Goal: Task Accomplishment & Management: Use online tool/utility

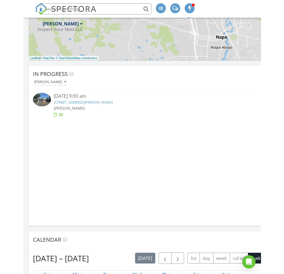
scroll to position [276540, 276373]
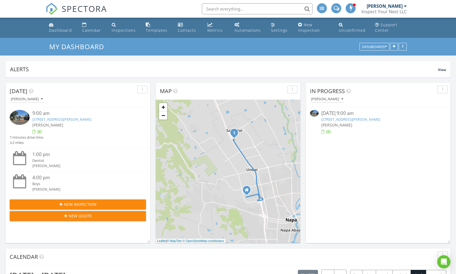
click at [326, 119] on link "[STREET_ADDRESS][PERSON_NAME]" at bounding box center [350, 119] width 59 height 5
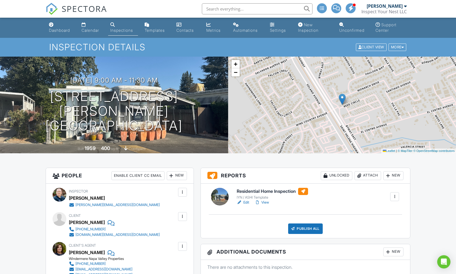
click at [262, 203] on link "View" at bounding box center [262, 203] width 14 height 6
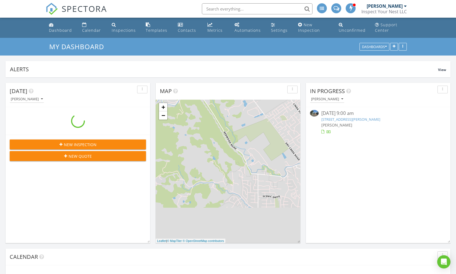
scroll to position [105, 445]
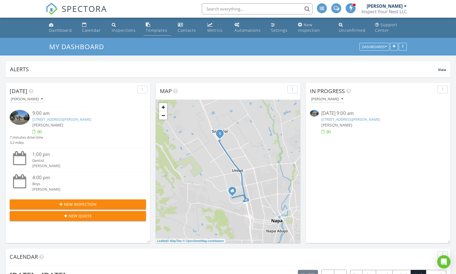
click at [149, 29] on div "Templates" at bounding box center [157, 30] width 22 height 5
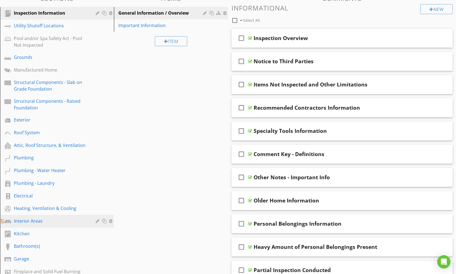
scroll to position [85, 0]
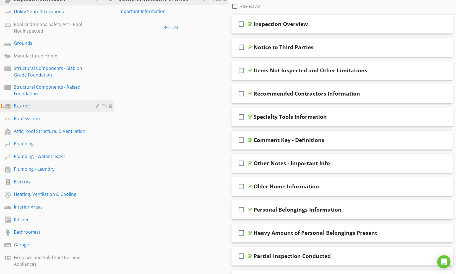
click at [42, 107] on div "Exterior" at bounding box center [51, 106] width 74 height 7
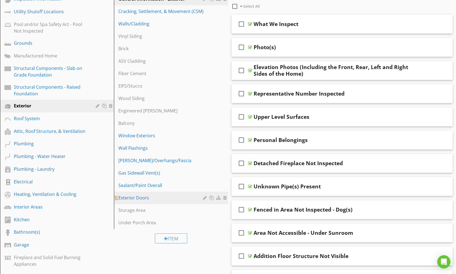
click at [138, 197] on div "Exterior Doors" at bounding box center [161, 198] width 86 height 7
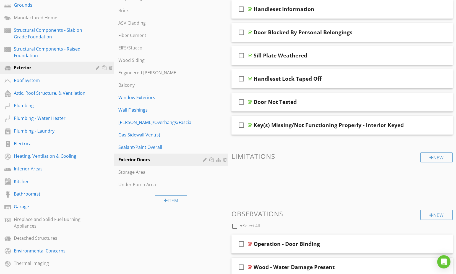
scroll to position [0, 0]
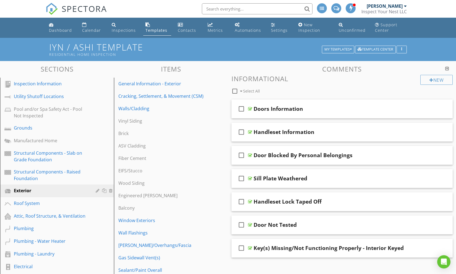
click at [448, 67] on div at bounding box center [447, 68] width 4 height 4
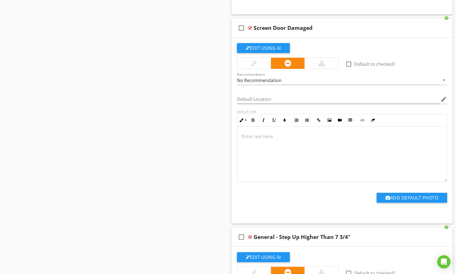
scroll to position [6735, 0]
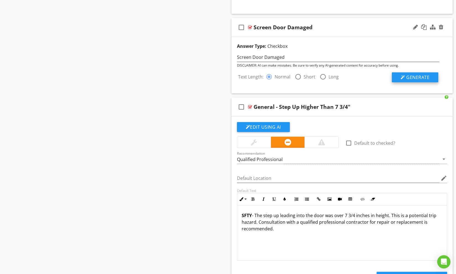
click at [405, 77] on div at bounding box center [403, 77] width 4 height 4
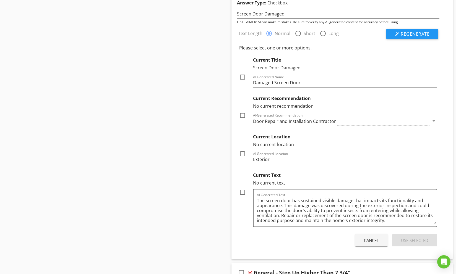
scroll to position [6778, 0]
click at [299, 34] on div at bounding box center [298, 33] width 9 height 9
radio input "false"
radio input "true"
click at [406, 33] on span "Regenerate" at bounding box center [415, 35] width 29 height 6
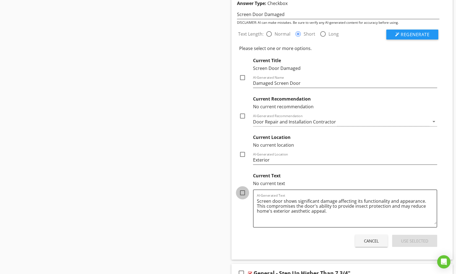
click at [241, 194] on div at bounding box center [242, 192] width 9 height 9
checkbox input "true"
click at [242, 155] on div at bounding box center [242, 154] width 9 height 9
checkbox input "true"
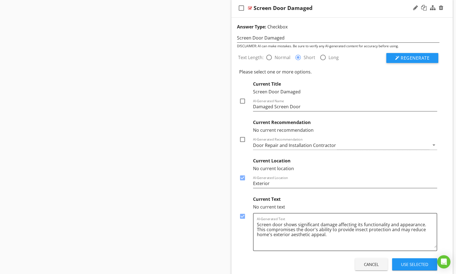
scroll to position [6748, 0]
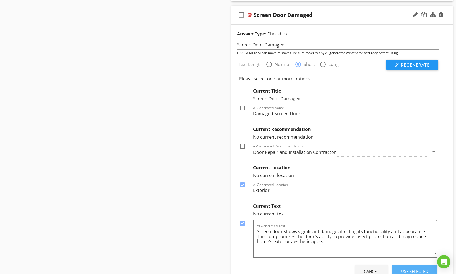
click at [414, 270] on div "Use Selected" at bounding box center [414, 272] width 27 height 6
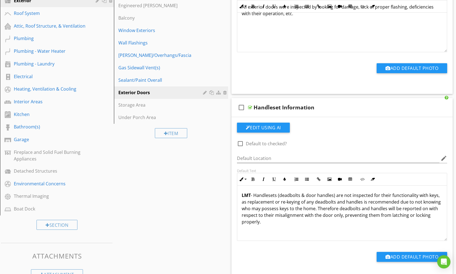
scroll to position [0, 0]
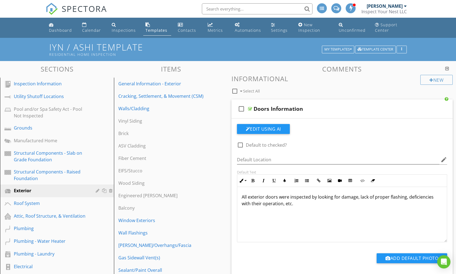
click at [448, 68] on div at bounding box center [447, 68] width 4 height 4
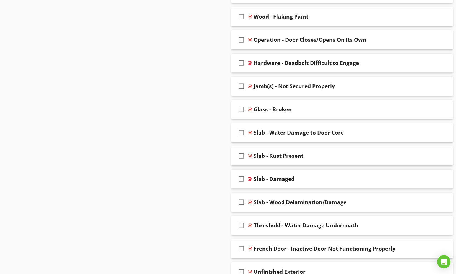
scroll to position [1026, 0]
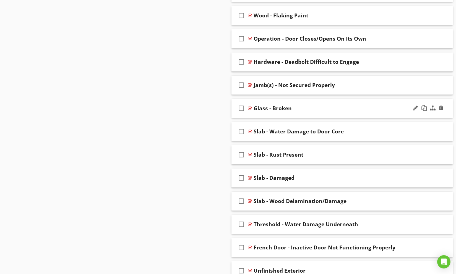
click at [251, 109] on div at bounding box center [250, 108] width 4 height 4
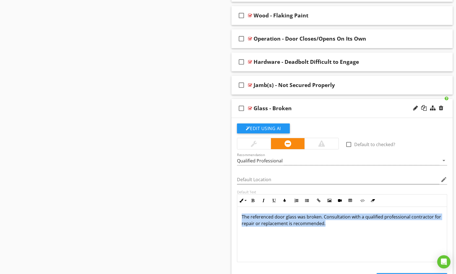
drag, startPoint x: 240, startPoint y: 216, endPoint x: 333, endPoint y: 229, distance: 93.2
click at [337, 229] on div "The referenced door glass was broken. Consultation with a qualified professiona…" at bounding box center [342, 234] width 210 height 55
copy p "The referenced door glass was broken. Consultation with a qualified professiona…"
